Goal: Task Accomplishment & Management: Complete application form

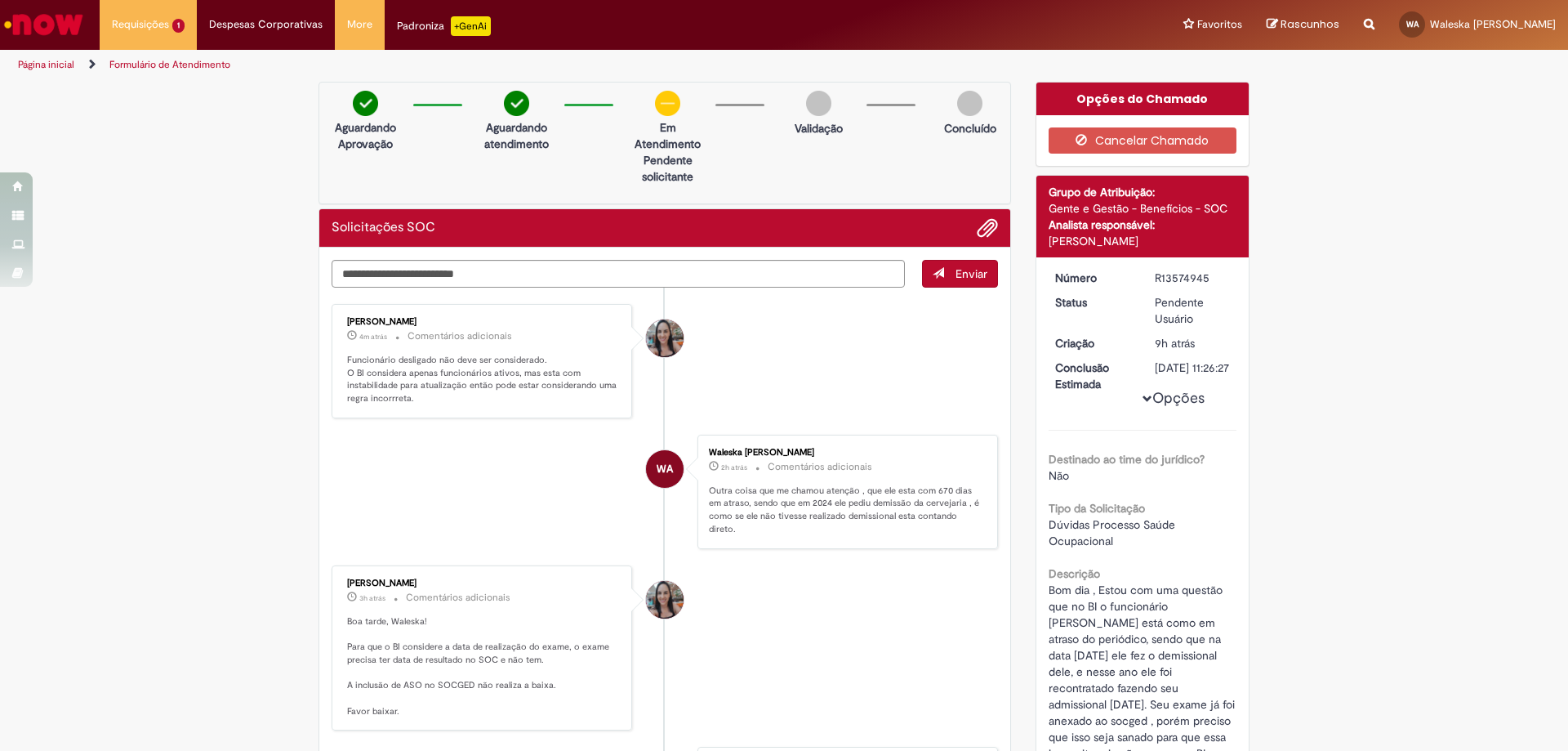
click at [603, 271] on textarea "Digite sua mensagem aqui..." at bounding box center [618, 274] width 573 height 28
type textarea "*"
